Goal: Obtain resource: Obtain resource

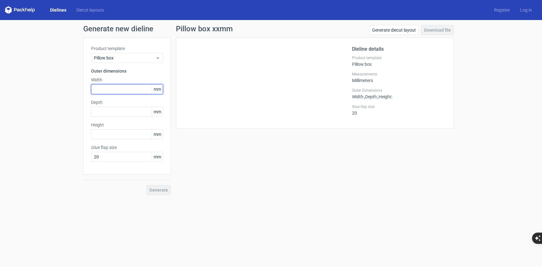
click at [118, 89] on input "text" at bounding box center [127, 89] width 72 height 10
type input "2"
type input "32"
click at [124, 114] on input "text" at bounding box center [127, 112] width 72 height 10
type input "45"
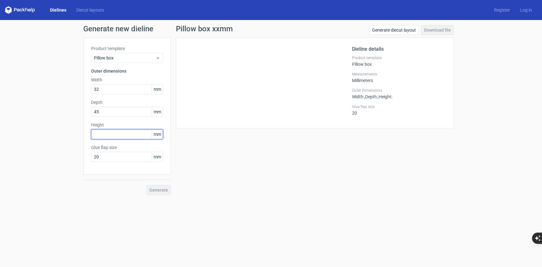
click at [124, 135] on input "text" at bounding box center [127, 134] width 72 height 10
type input "24"
click at [135, 174] on div "Product template Pillow box Outer dimensions Width 32 mm Depth 45 mm Height 24 …" at bounding box center [127, 116] width 88 height 157
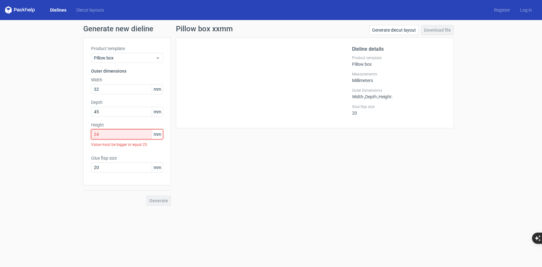
drag, startPoint x: 116, startPoint y: 136, endPoint x: 86, endPoint y: 137, distance: 29.2
click at [86, 137] on div "Product template Pillow box Outer dimensions Width 32 mm Depth 45 mm Height 24 …" at bounding box center [127, 112] width 88 height 148
drag, startPoint x: 102, startPoint y: 132, endPoint x: 85, endPoint y: 133, distance: 17.2
click at [86, 133] on div "Product template Pillow box Outer dimensions Width 32 mm Depth 45 mm Height 24 …" at bounding box center [127, 112] width 88 height 148
drag, startPoint x: 106, startPoint y: 135, endPoint x: 86, endPoint y: 136, distance: 19.8
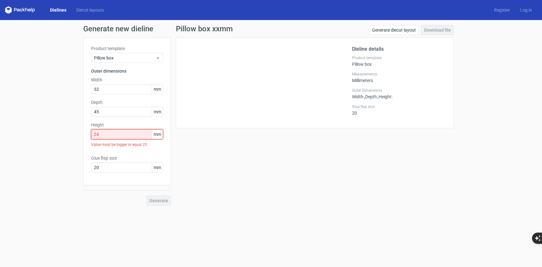
click at [86, 136] on div "Product template Pillow box Outer dimensions Width 32 mm Depth 45 mm Height 24 …" at bounding box center [127, 112] width 88 height 148
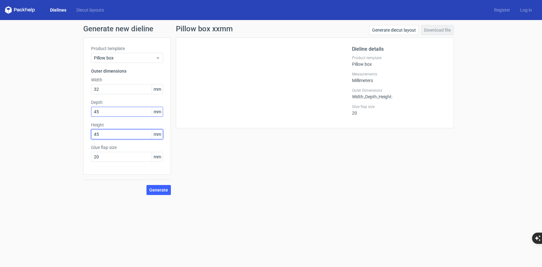
type input "45"
drag, startPoint x: 116, startPoint y: 110, endPoint x: 88, endPoint y: 113, distance: 28.3
click at [88, 113] on div "Product template Pillow box Outer dimensions Width 32 mm Depth 45 mm Height 45 …" at bounding box center [127, 106] width 88 height 137
type input "24"
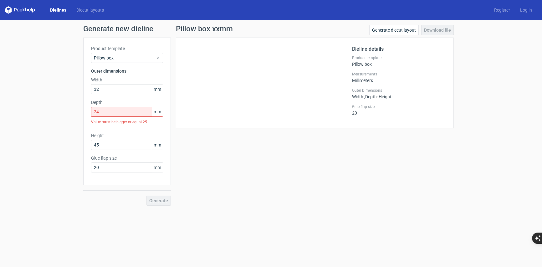
click at [209, 156] on div "Pillow box xxmm Generate diecut layout Download file Dieline details Product te…" at bounding box center [315, 115] width 288 height 181
drag, startPoint x: 118, startPoint y: 112, endPoint x: 84, endPoint y: 116, distance: 33.7
click at [85, 116] on div "Product template Pillow box Outer dimensions Width 32 mm Depth 24 mm Value must…" at bounding box center [127, 112] width 88 height 148
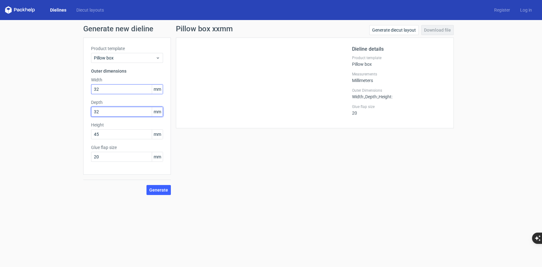
type input "32"
drag, startPoint x: 106, startPoint y: 87, endPoint x: 88, endPoint y: 88, distance: 17.5
click at [89, 88] on div "Product template Pillow box Outer dimensions Width 32 mm Depth 32 mm Height 45 …" at bounding box center [127, 106] width 88 height 137
click at [207, 121] on div "Dieline details Product template Pillow box Measurements Millimeters Outer Dime…" at bounding box center [315, 83] width 278 height 91
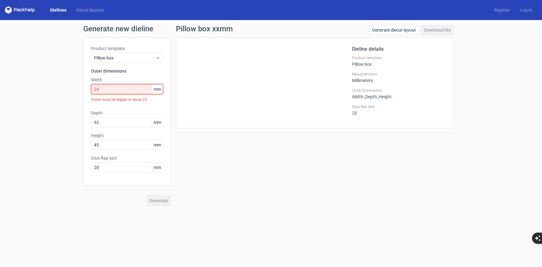
click at [111, 90] on input "24" at bounding box center [127, 89] width 72 height 10
drag, startPoint x: 106, startPoint y: 91, endPoint x: 68, endPoint y: 86, distance: 39.1
click at [69, 87] on div "Generate new dieline Product template Pillow box Outer dimensions Width 24 mm V…" at bounding box center [271, 115] width 542 height 191
type input "2"
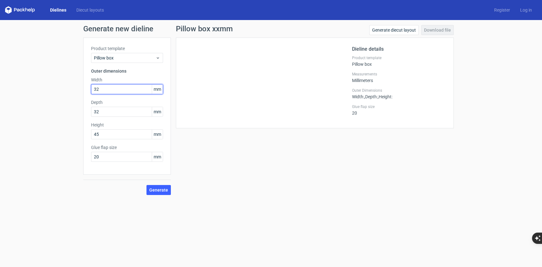
type input "32"
drag, startPoint x: 219, startPoint y: 143, endPoint x: 200, endPoint y: 142, distance: 18.8
click at [219, 143] on div "Pillow box xxmm Generate diecut layout Download file Dieline details Product te…" at bounding box center [315, 110] width 288 height 170
drag, startPoint x: 108, startPoint y: 113, endPoint x: 87, endPoint y: 112, distance: 20.4
click at [87, 112] on div "Product template Pillow box Outer dimensions Width 32 mm Depth 32 mm Height 45 …" at bounding box center [127, 106] width 88 height 137
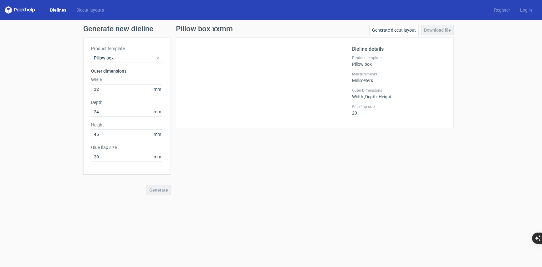
click at [259, 157] on div "Pillow box xxmm Generate diecut layout Download file Dieline details Product te…" at bounding box center [315, 110] width 288 height 170
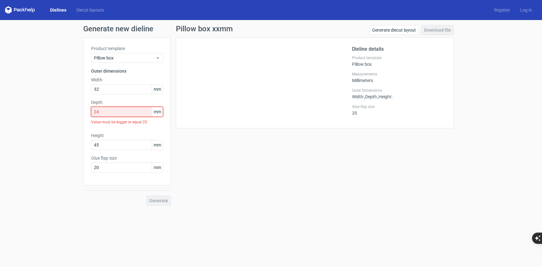
click at [111, 113] on input "24" at bounding box center [127, 112] width 72 height 10
type input "2"
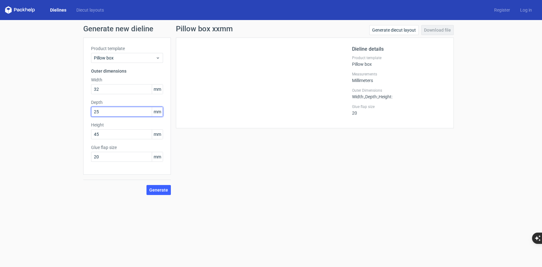
type input "25"
click at [293, 163] on div "Pillow box xxmm Generate diecut layout Download file Dieline details Product te…" at bounding box center [315, 110] width 288 height 170
click at [158, 192] on span "Generate" at bounding box center [158, 190] width 19 height 4
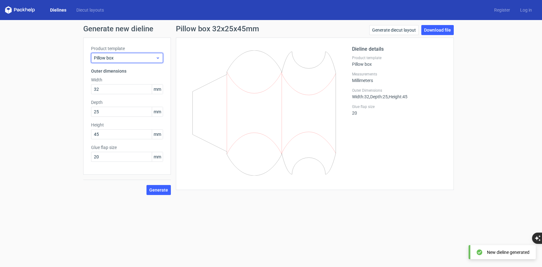
click at [133, 58] on span "Pillow box" at bounding box center [125, 58] width 62 height 6
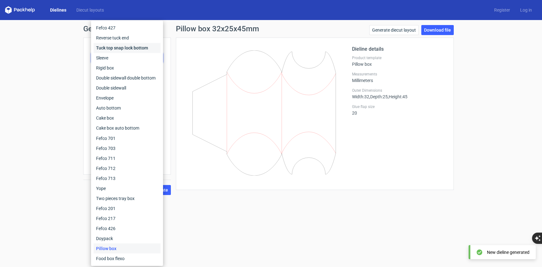
click at [131, 49] on div "Tuck top snap lock bottom" at bounding box center [127, 48] width 67 height 10
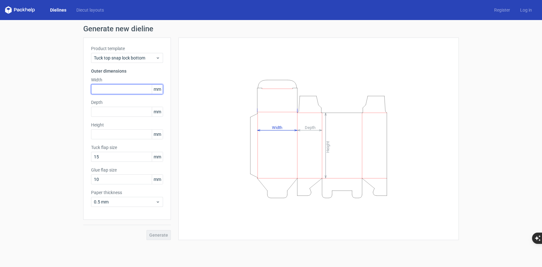
click at [117, 87] on input "text" at bounding box center [127, 89] width 72 height 10
type input "45"
click at [206, 137] on div "Height Depth Width" at bounding box center [318, 138] width 265 height 187
click at [113, 114] on input "text" at bounding box center [127, 112] width 72 height 10
type input "32"
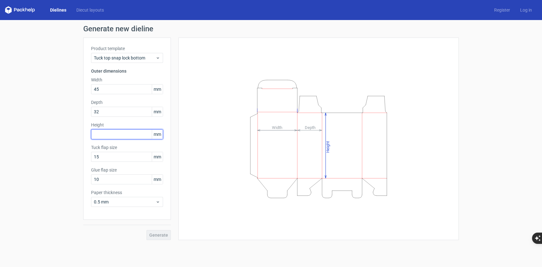
click at [123, 134] on input "text" at bounding box center [127, 134] width 72 height 10
click at [185, 152] on div "Height Depth Width" at bounding box center [318, 139] width 281 height 203
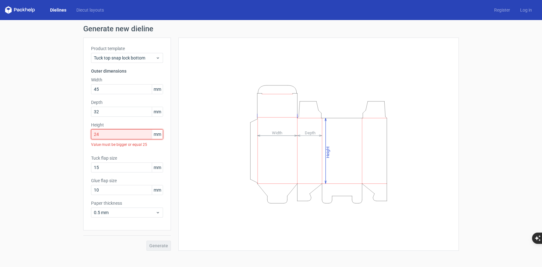
click at [110, 134] on input "24" at bounding box center [127, 134] width 72 height 10
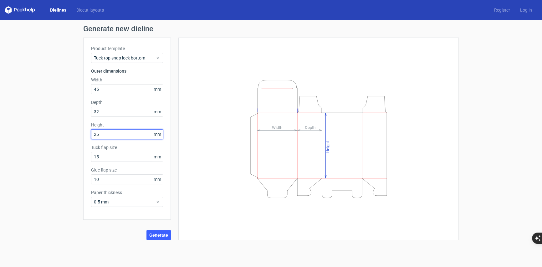
type input "25"
click at [185, 143] on div "Height Depth Width" at bounding box center [318, 139] width 281 height 203
click at [165, 236] on span "Generate" at bounding box center [158, 235] width 19 height 4
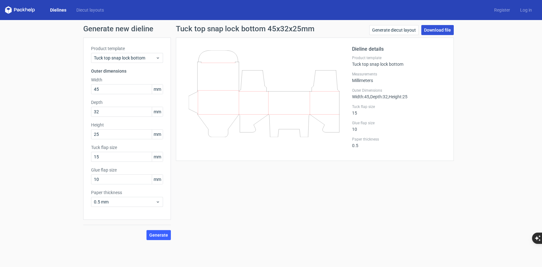
click at [445, 31] on link "Download file" at bounding box center [437, 30] width 33 height 10
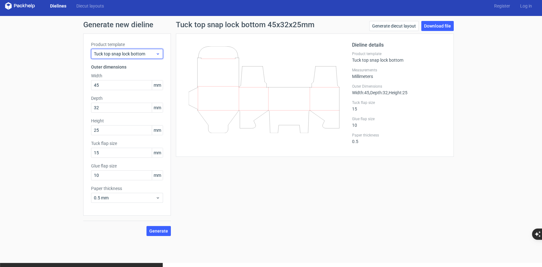
click at [153, 51] on span "Tuck top snap lock bottom" at bounding box center [125, 54] width 62 height 6
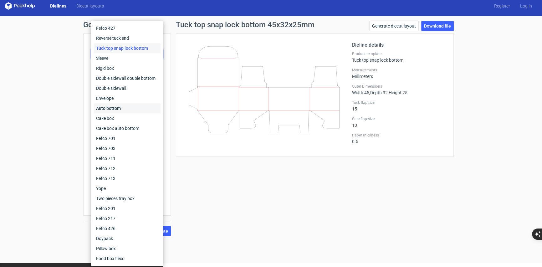
click at [124, 105] on div "Auto bottom" at bounding box center [127, 108] width 67 height 10
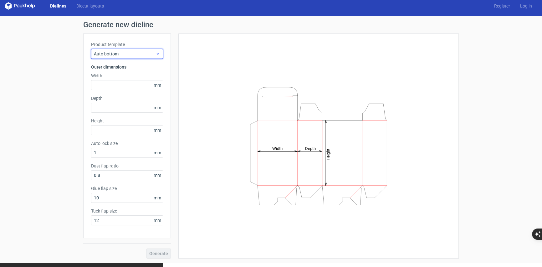
click at [152, 56] on span "Auto bottom" at bounding box center [125, 54] width 62 height 6
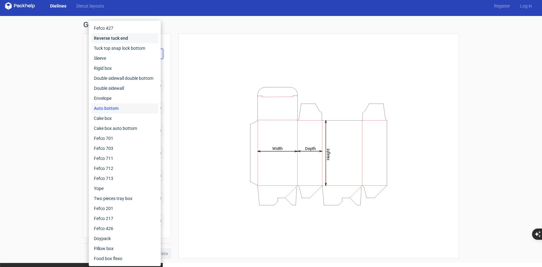
click at [132, 37] on div "Reverse tuck end" at bounding box center [124, 38] width 67 height 10
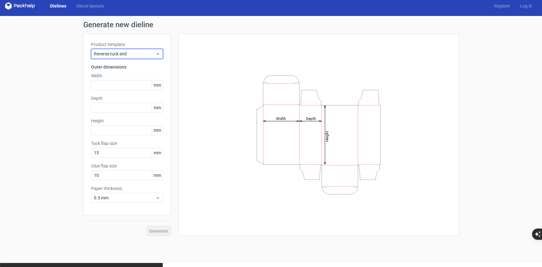
click at [150, 56] on span "Reverse tuck end" at bounding box center [125, 54] width 62 height 6
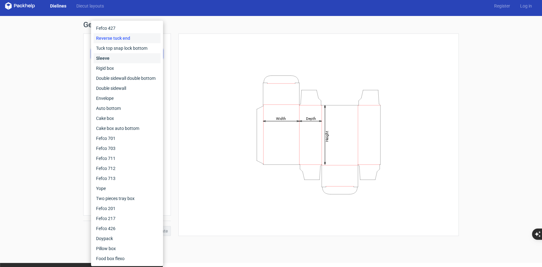
click at [128, 60] on div "Sleeve" at bounding box center [127, 58] width 67 height 10
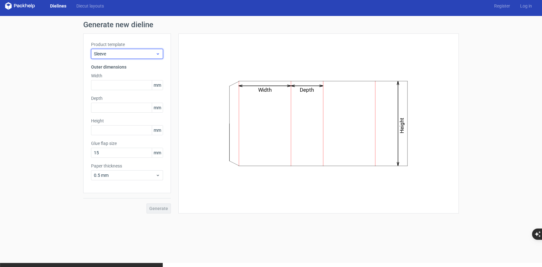
click at [138, 56] on span "Sleeve" at bounding box center [125, 54] width 62 height 6
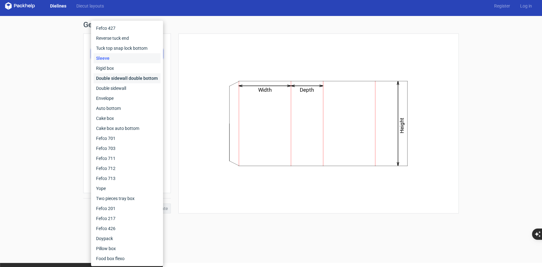
click at [131, 78] on div "Double sidewall double bottom" at bounding box center [127, 78] width 67 height 10
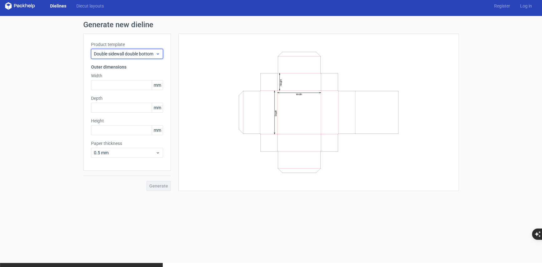
click at [142, 52] on span "Double sidewall double bottom" at bounding box center [125, 54] width 62 height 6
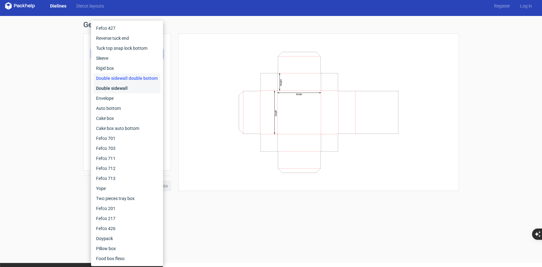
click at [124, 88] on div "Double sidewall" at bounding box center [127, 88] width 67 height 10
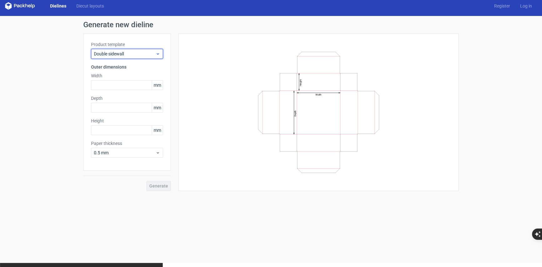
click at [133, 52] on span "Double sidewall" at bounding box center [125, 54] width 62 height 6
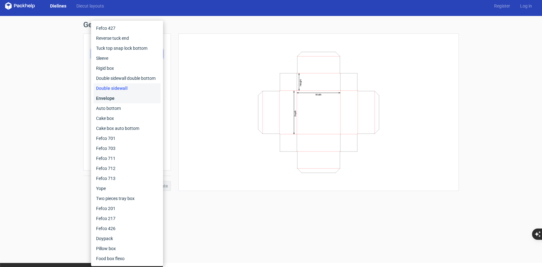
click at [119, 98] on div "Envelope" at bounding box center [127, 98] width 67 height 10
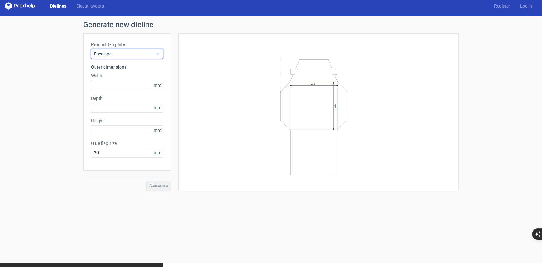
click at [135, 56] on div "Envelope" at bounding box center [127, 54] width 72 height 10
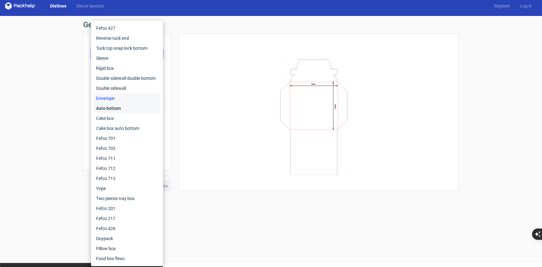
click at [128, 111] on div "Auto bottom" at bounding box center [127, 108] width 67 height 10
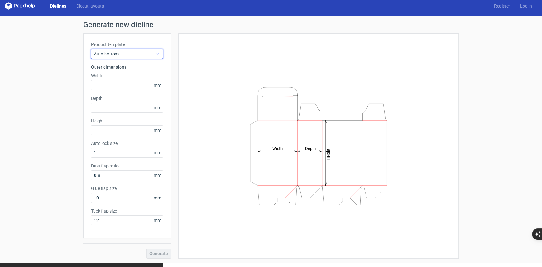
click at [142, 51] on span "Auto bottom" at bounding box center [125, 54] width 62 height 6
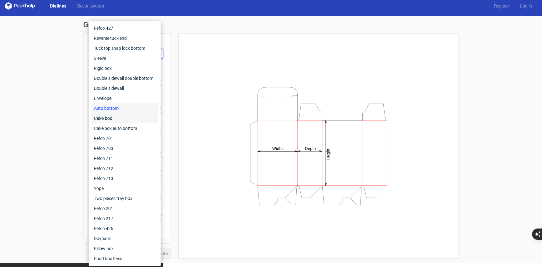
click at [120, 118] on div "Cake box" at bounding box center [124, 118] width 67 height 10
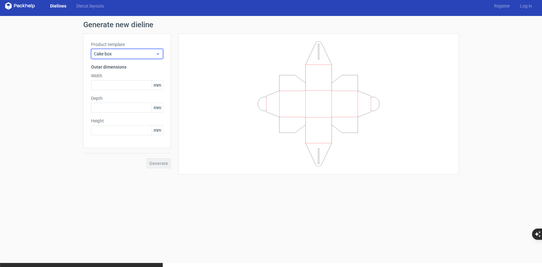
click at [138, 54] on span "Cake box" at bounding box center [125, 54] width 62 height 6
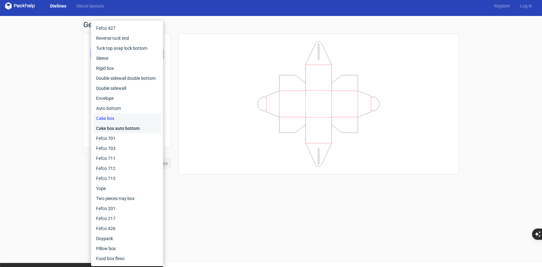
click at [123, 129] on div "Cake box auto bottom" at bounding box center [127, 128] width 67 height 10
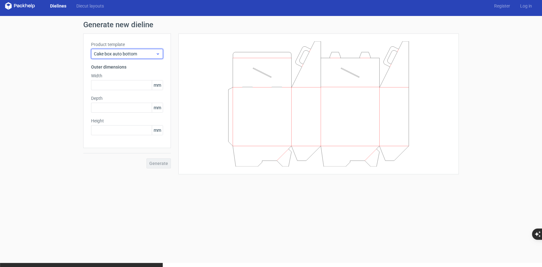
click at [146, 56] on span "Cake box auto bottom" at bounding box center [125, 54] width 62 height 6
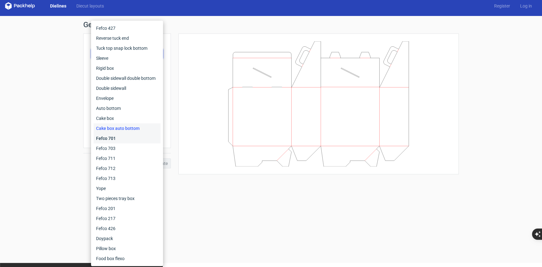
click at [120, 136] on div "Fefco 701" at bounding box center [127, 138] width 67 height 10
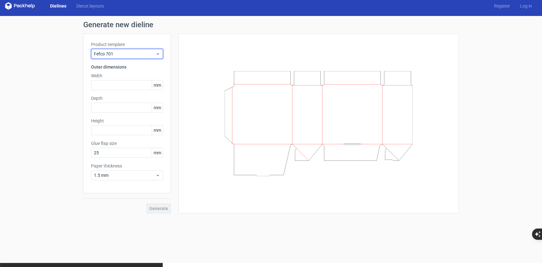
click at [141, 55] on span "Fefco 701" at bounding box center [125, 54] width 62 height 6
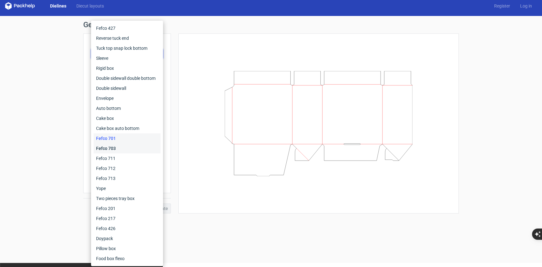
click at [117, 150] on div "Fefco 703" at bounding box center [127, 148] width 67 height 10
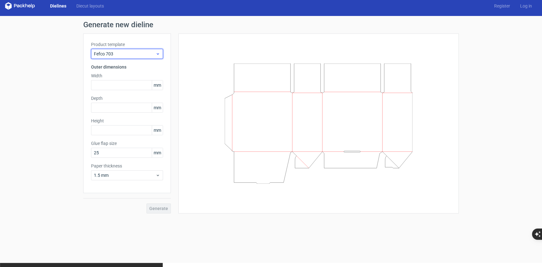
click at [159, 56] on icon at bounding box center [158, 53] width 5 height 5
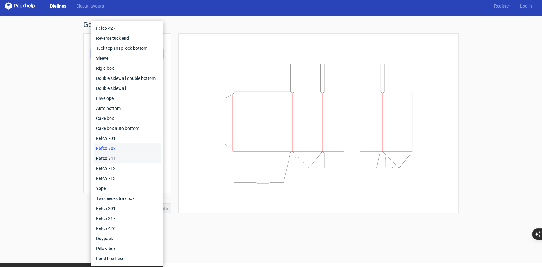
drag, startPoint x: 121, startPoint y: 162, endPoint x: 120, endPoint y: 158, distance: 3.6
click at [120, 162] on div "Fefco 711" at bounding box center [127, 158] width 67 height 10
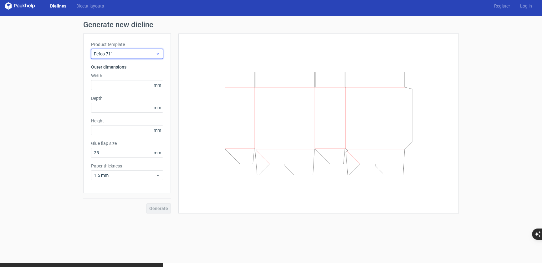
click at [157, 53] on icon at bounding box center [158, 53] width 5 height 5
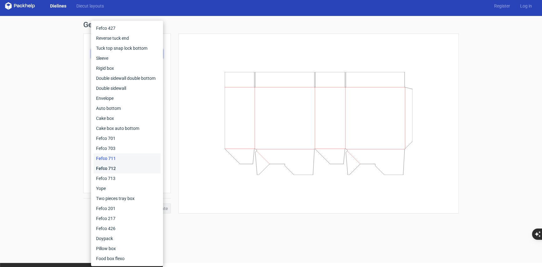
click at [127, 166] on div "Fefco 712" at bounding box center [127, 168] width 67 height 10
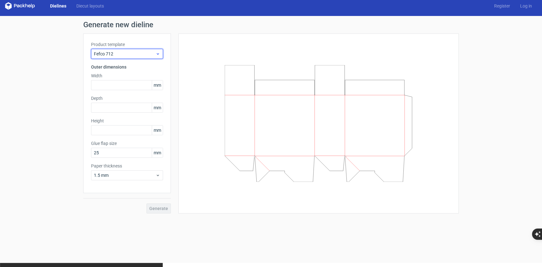
click at [153, 55] on span "Fefco 712" at bounding box center [125, 54] width 62 height 6
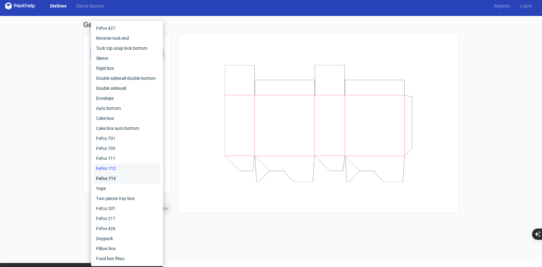
click at [129, 180] on div "Fefco 713" at bounding box center [127, 178] width 67 height 10
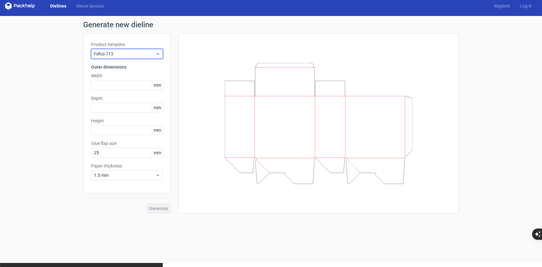
click at [156, 53] on icon at bounding box center [158, 53] width 5 height 5
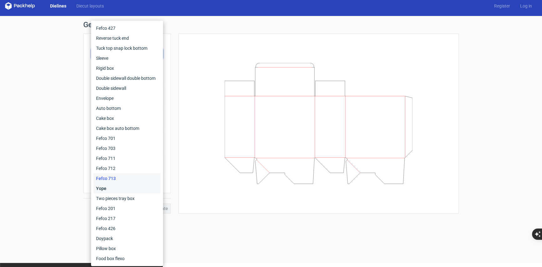
click at [121, 184] on div "Yope" at bounding box center [127, 188] width 67 height 10
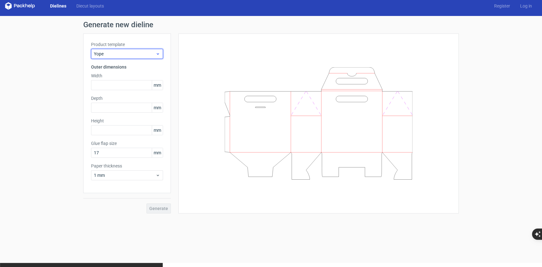
click at [145, 53] on span "Yope" at bounding box center [125, 54] width 62 height 6
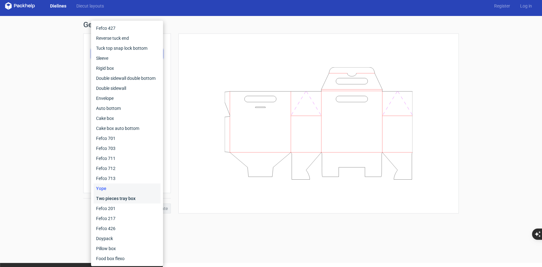
click at [127, 198] on div "Two pieces tray box" at bounding box center [127, 199] width 67 height 10
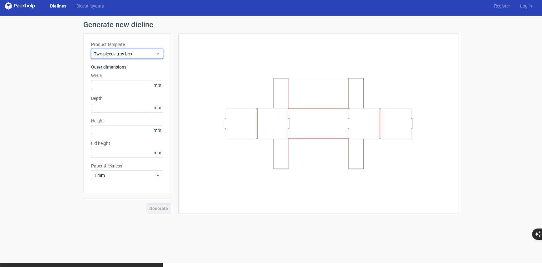
click at [136, 52] on span "Two pieces tray box" at bounding box center [125, 54] width 62 height 6
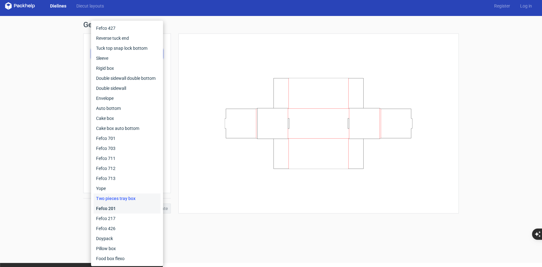
click at [122, 206] on div "Fefco 201" at bounding box center [127, 209] width 67 height 10
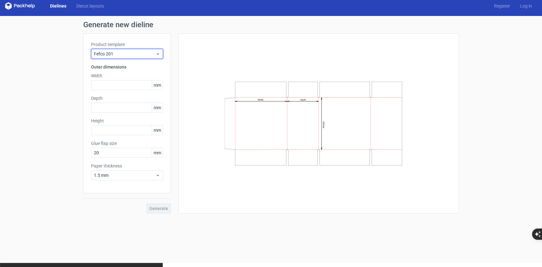
click at [147, 53] on span "Fefco 201" at bounding box center [125, 54] width 62 height 6
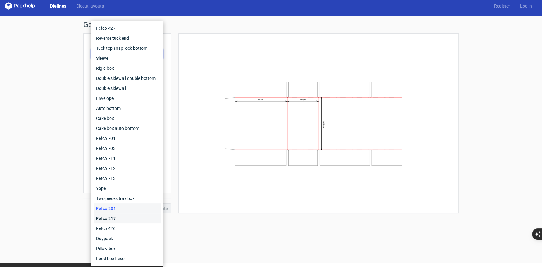
click at [120, 219] on div "Fefco 217" at bounding box center [127, 219] width 67 height 10
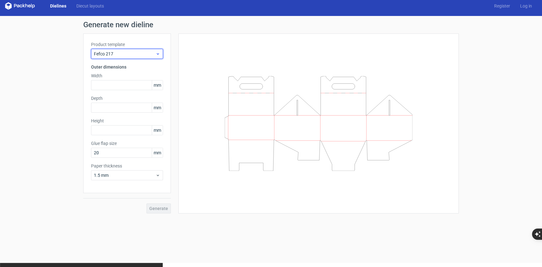
click at [131, 53] on span "Fefco 217" at bounding box center [125, 54] width 62 height 6
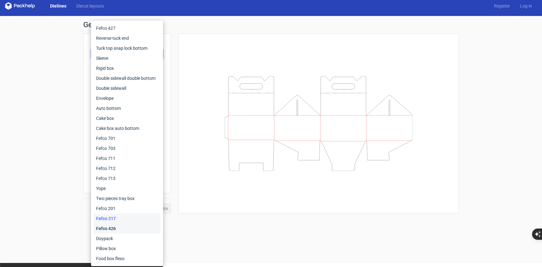
click at [128, 229] on div "Fefco 426" at bounding box center [127, 229] width 67 height 10
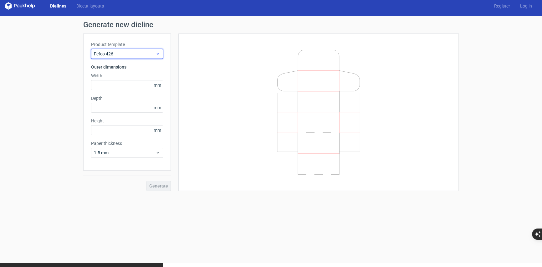
click at [145, 53] on span "Fefco 426" at bounding box center [125, 54] width 62 height 6
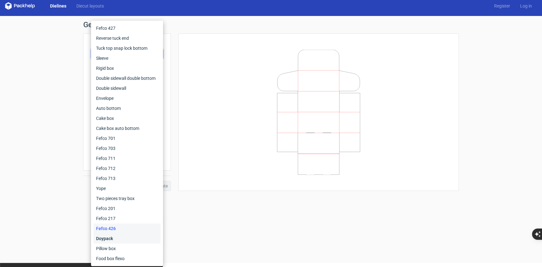
click at [126, 238] on div "Doypack" at bounding box center [127, 239] width 67 height 10
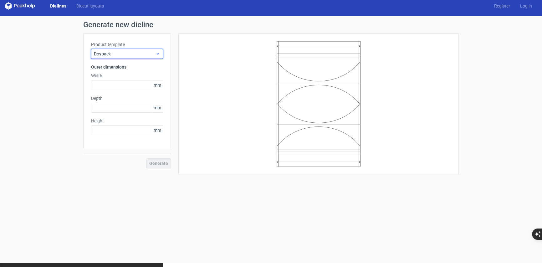
click at [138, 53] on span "Doypack" at bounding box center [125, 54] width 62 height 6
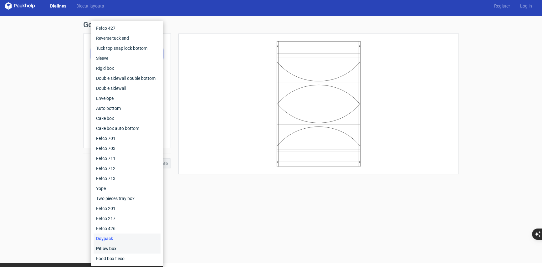
click at [107, 247] on div "Pillow box" at bounding box center [127, 249] width 67 height 10
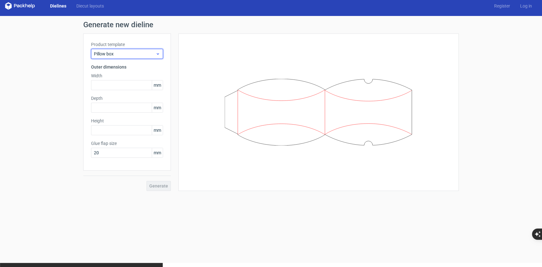
click at [116, 57] on div "Pillow box" at bounding box center [127, 54] width 72 height 10
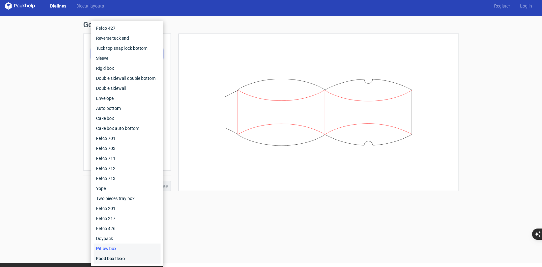
click at [118, 257] on div "Food box flexo" at bounding box center [127, 259] width 67 height 10
